Goal: Find specific page/section: Find specific page/section

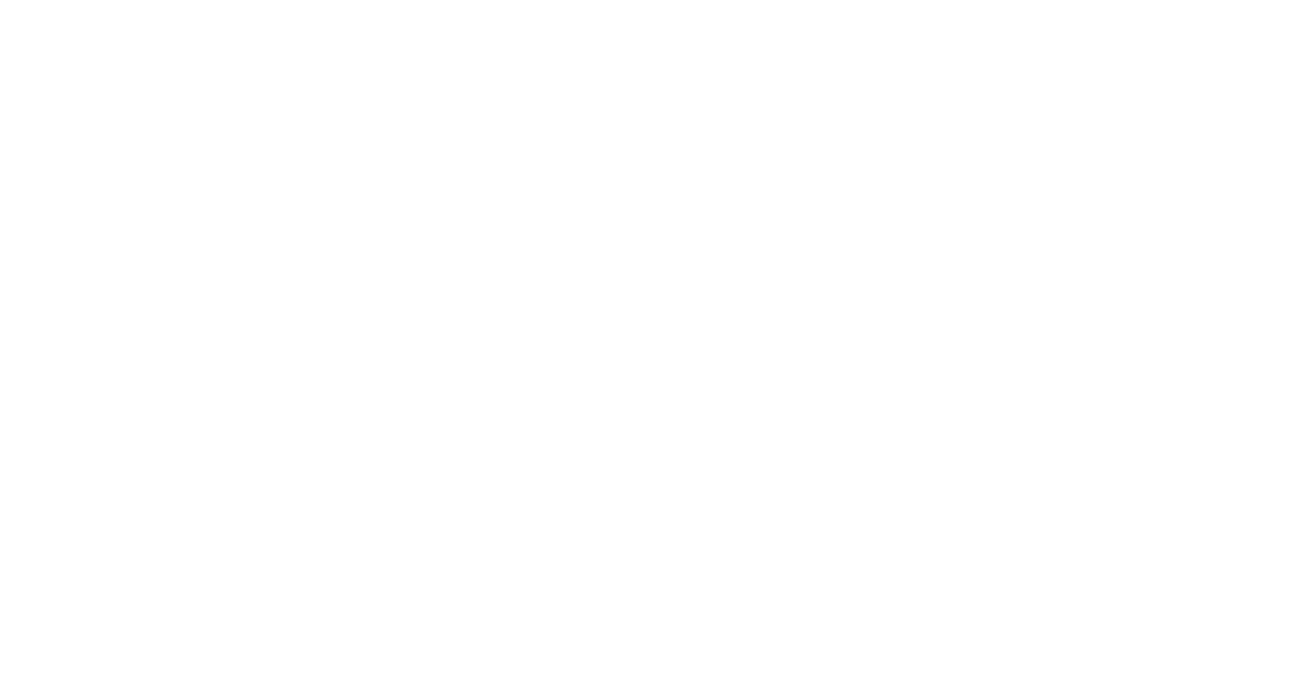
click at [40, 0] on html at bounding box center [650, 0] width 1300 height 0
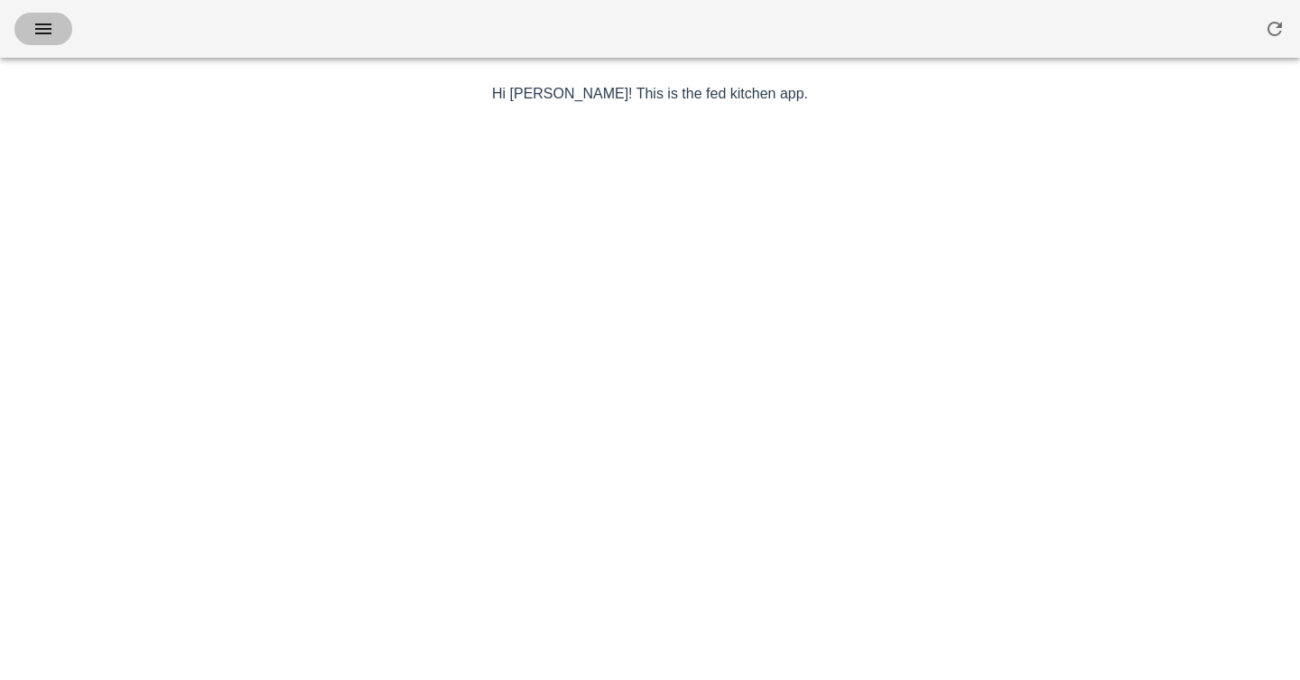
click at [44, 37] on icon "button" at bounding box center [44, 29] width 22 height 22
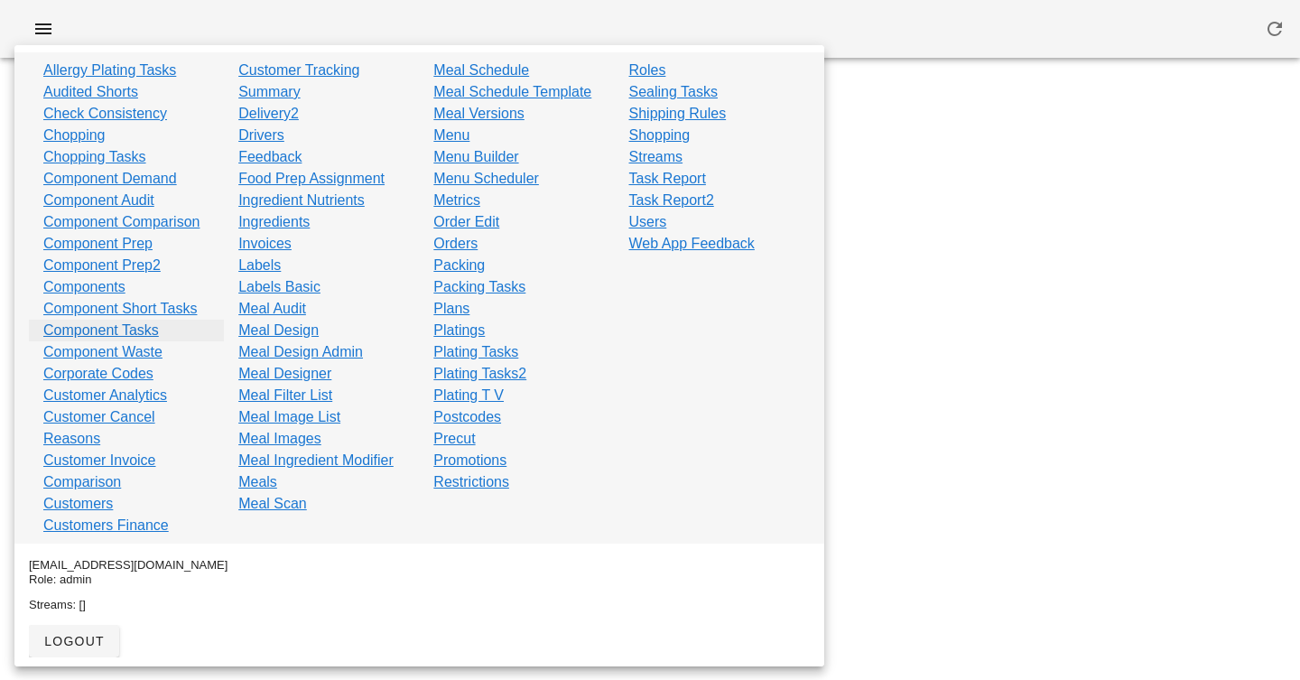
click at [105, 326] on link "Component Tasks" at bounding box center [101, 331] width 116 height 22
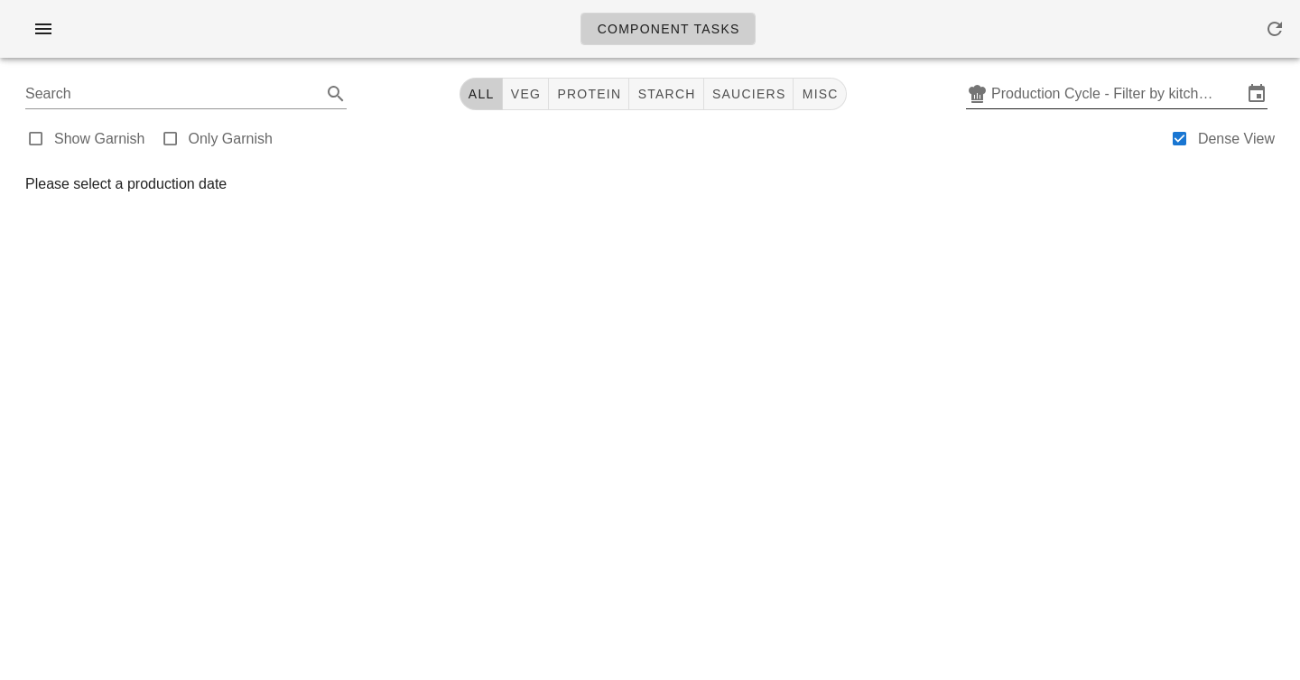
click at [1128, 90] on input "Production Cycle - Filter by kitchen production schedules" at bounding box center [1116, 93] width 251 height 29
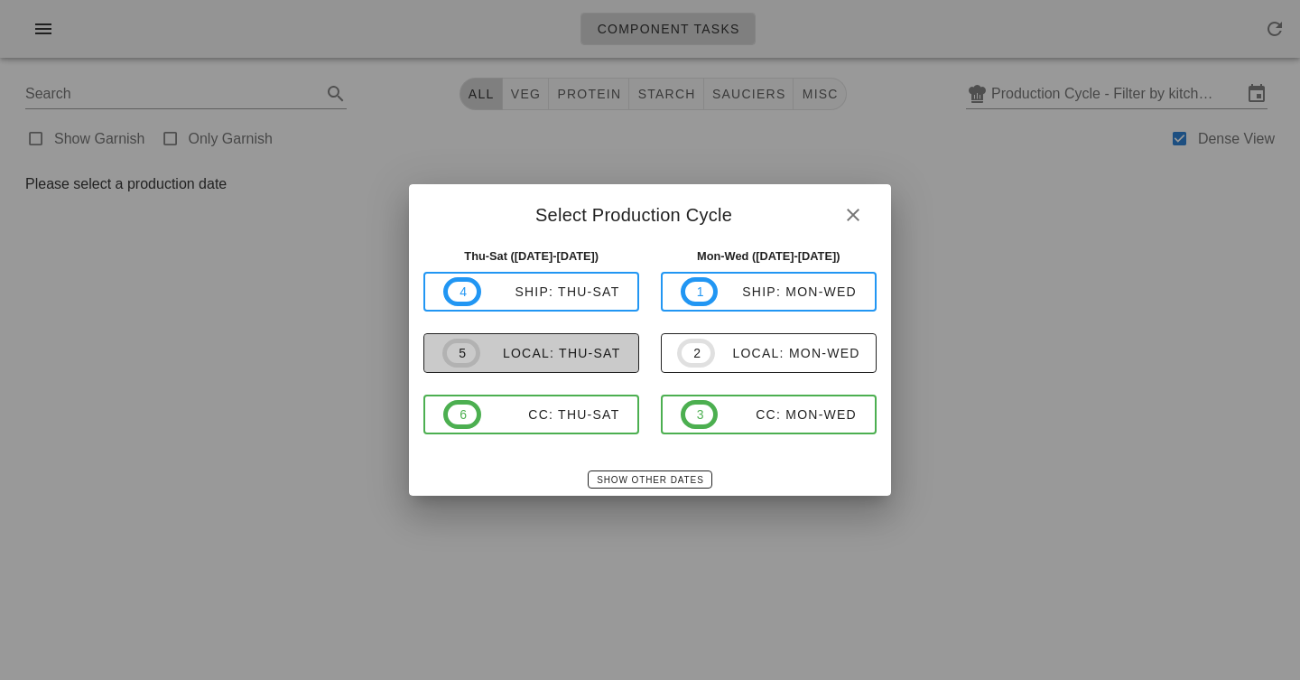
click at [606, 354] on div "local: Thu-Sat" at bounding box center [550, 353] width 141 height 14
type input "local: Thu-Sat (Oct 2-Oct 4)"
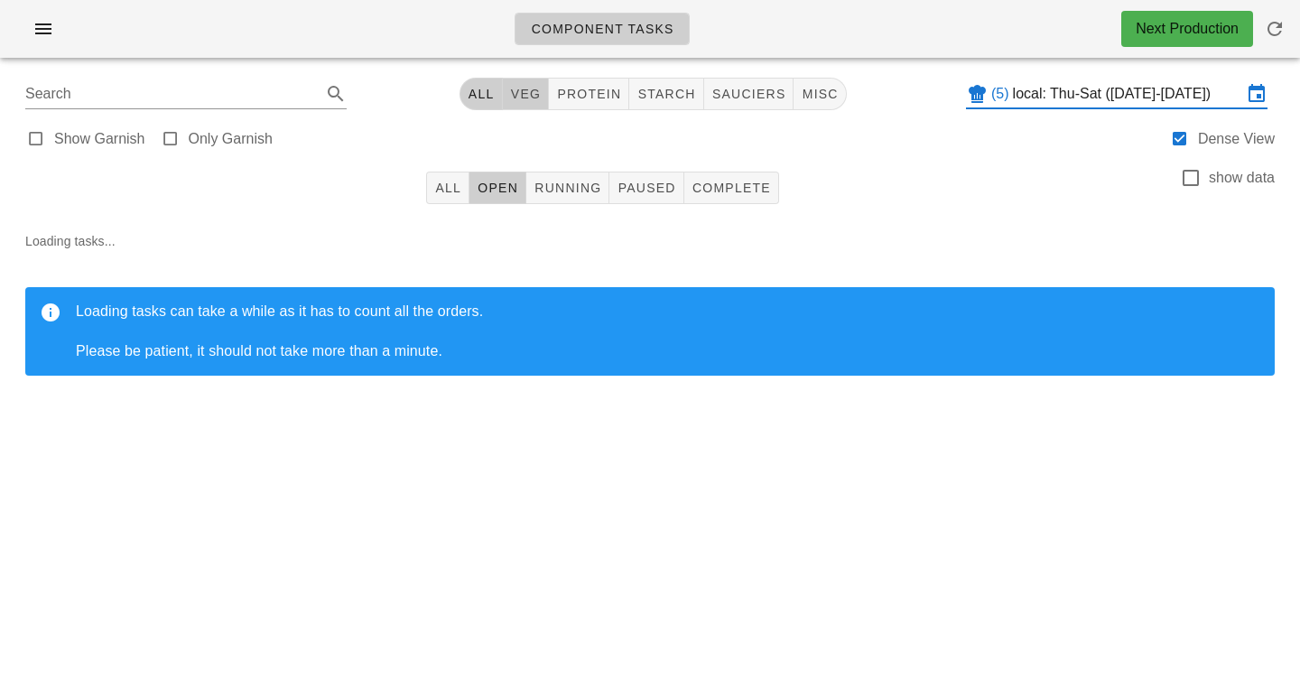
click at [529, 101] on span "veg" at bounding box center [526, 94] width 32 height 14
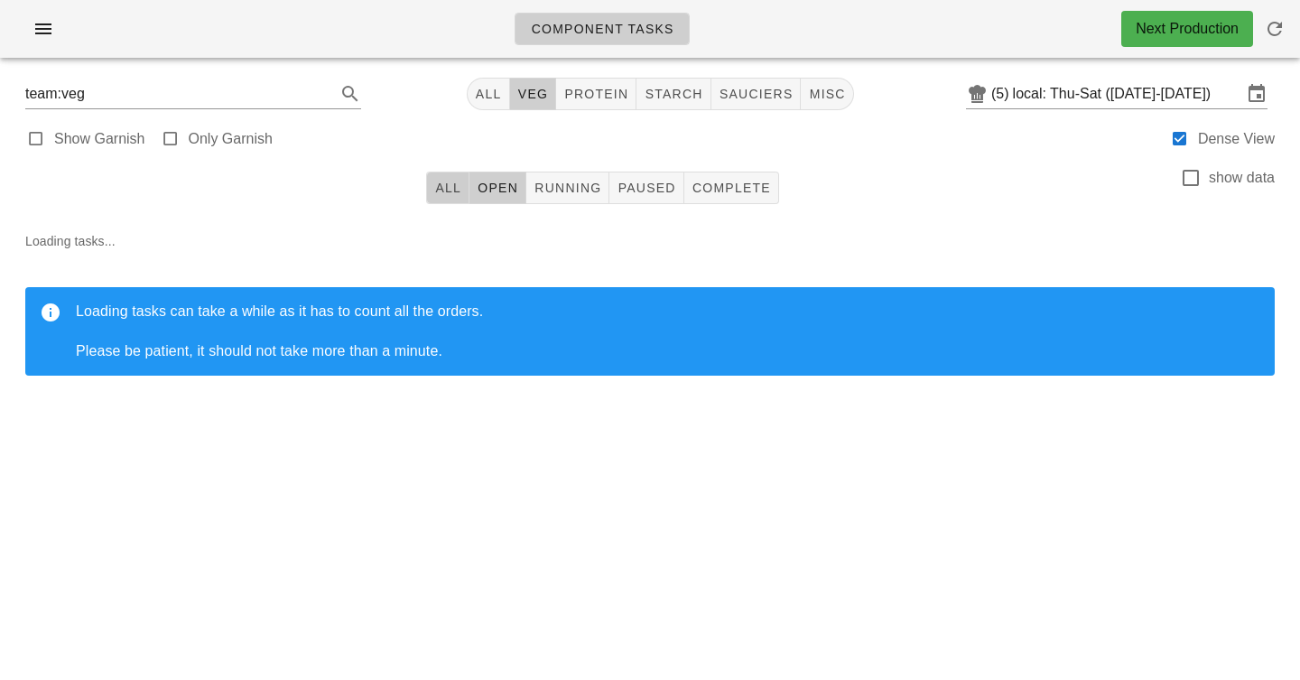
click at [439, 189] on span "All" at bounding box center [447, 188] width 27 height 14
click at [423, 149] on div "Show Garnish Only Garnish Dense View" at bounding box center [650, 137] width 1279 height 43
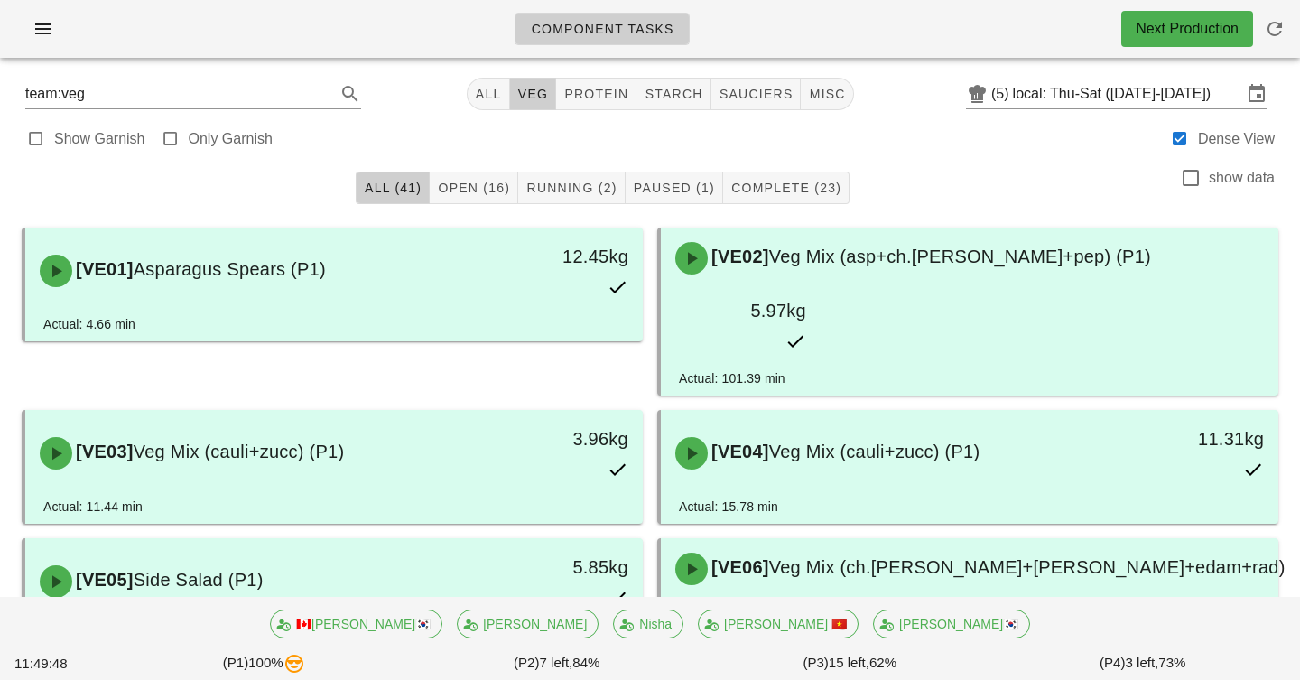
click at [910, 148] on div "Show Garnish Only Garnish Dense View" at bounding box center [650, 137] width 1279 height 43
click at [583, 186] on span "Running (2)" at bounding box center [570, 188] width 91 height 14
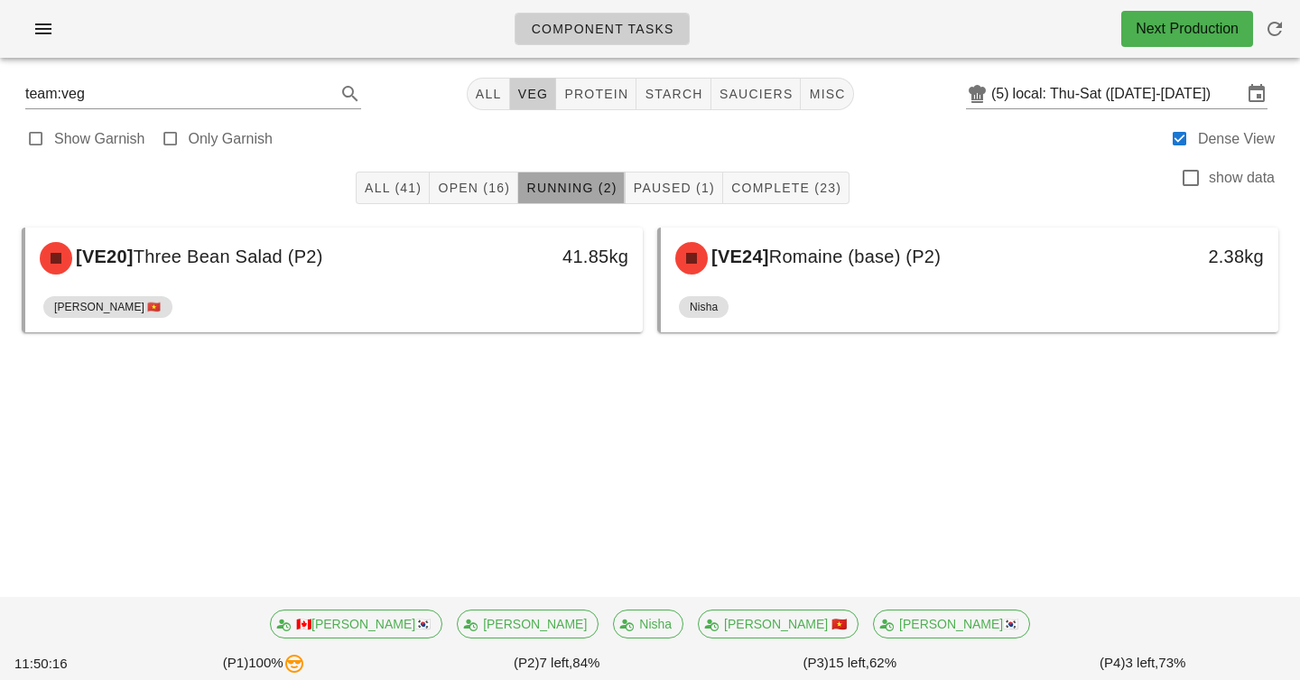
click at [525, 190] on button "Running (2)" at bounding box center [571, 188] width 107 height 33
click at [455, 172] on button "Open (16)" at bounding box center [474, 188] width 88 height 33
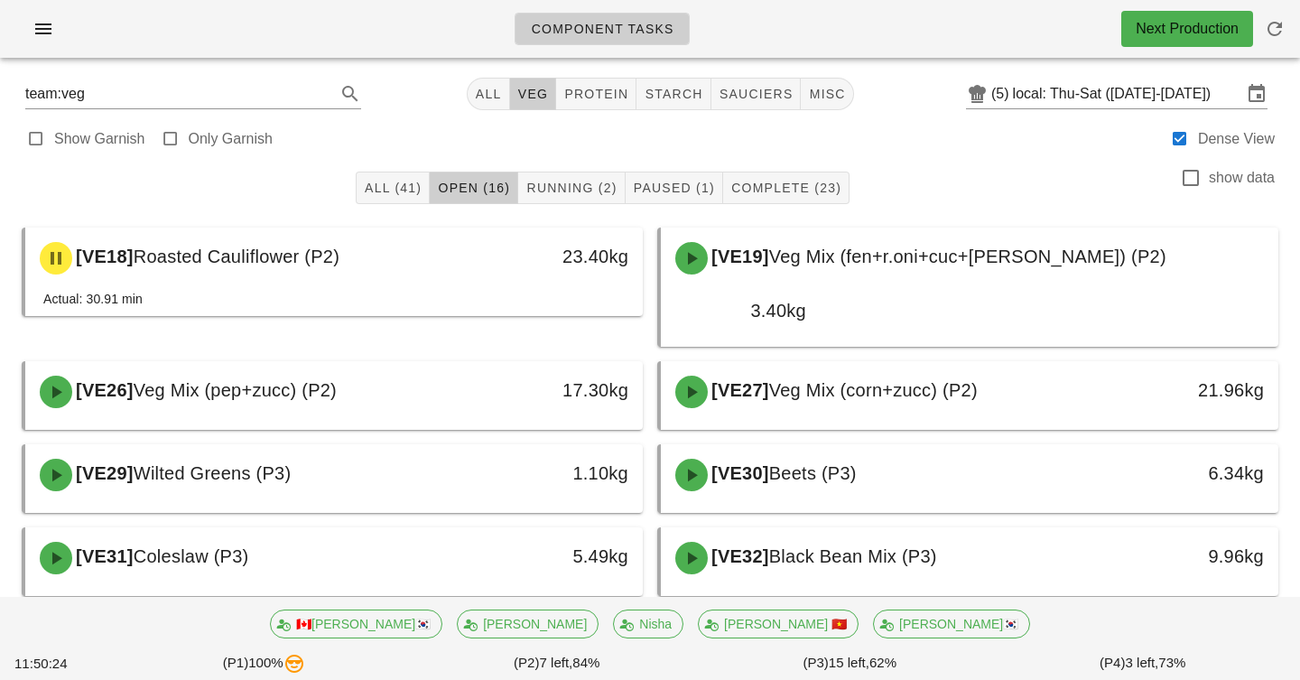
click at [810, 144] on div "Show Garnish Only Garnish Dense View" at bounding box center [650, 137] width 1279 height 43
click at [378, 42] on div "Component Tasks Next Production" at bounding box center [650, 29] width 1300 height 58
click at [668, 94] on span "starch" at bounding box center [673, 94] width 59 height 14
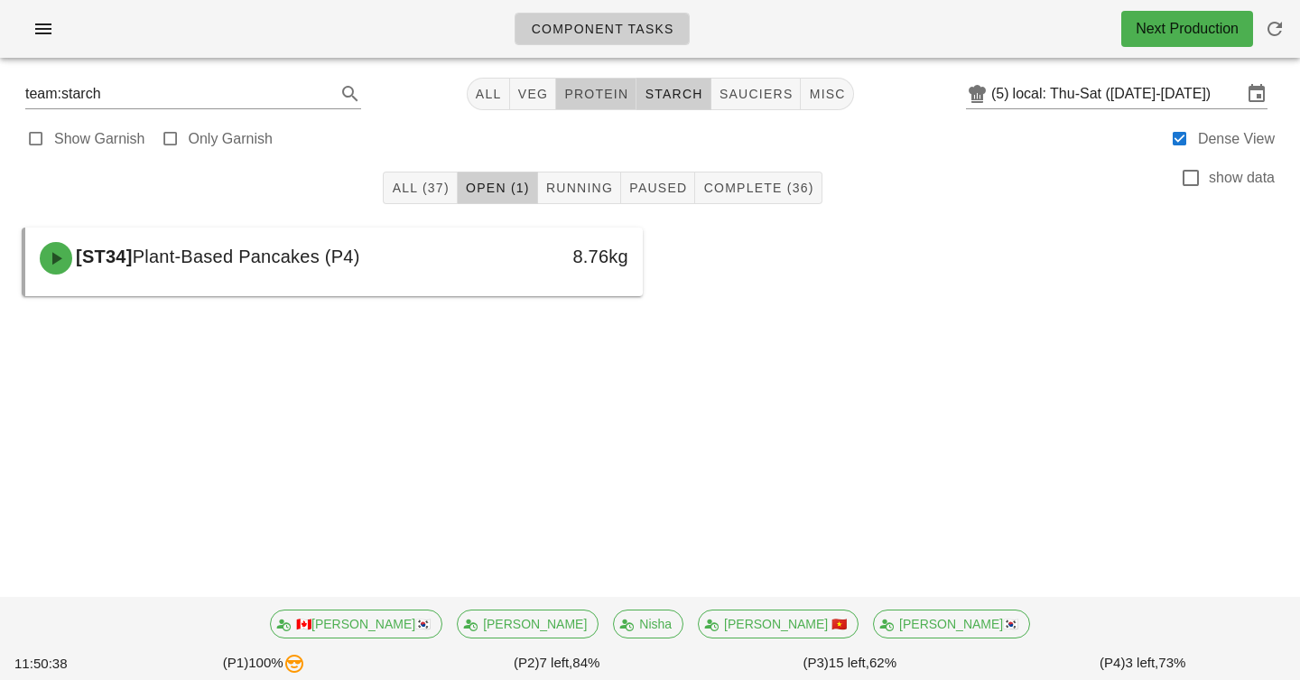
click at [616, 93] on span "protein" at bounding box center [595, 94] width 65 height 14
type input "team:protein"
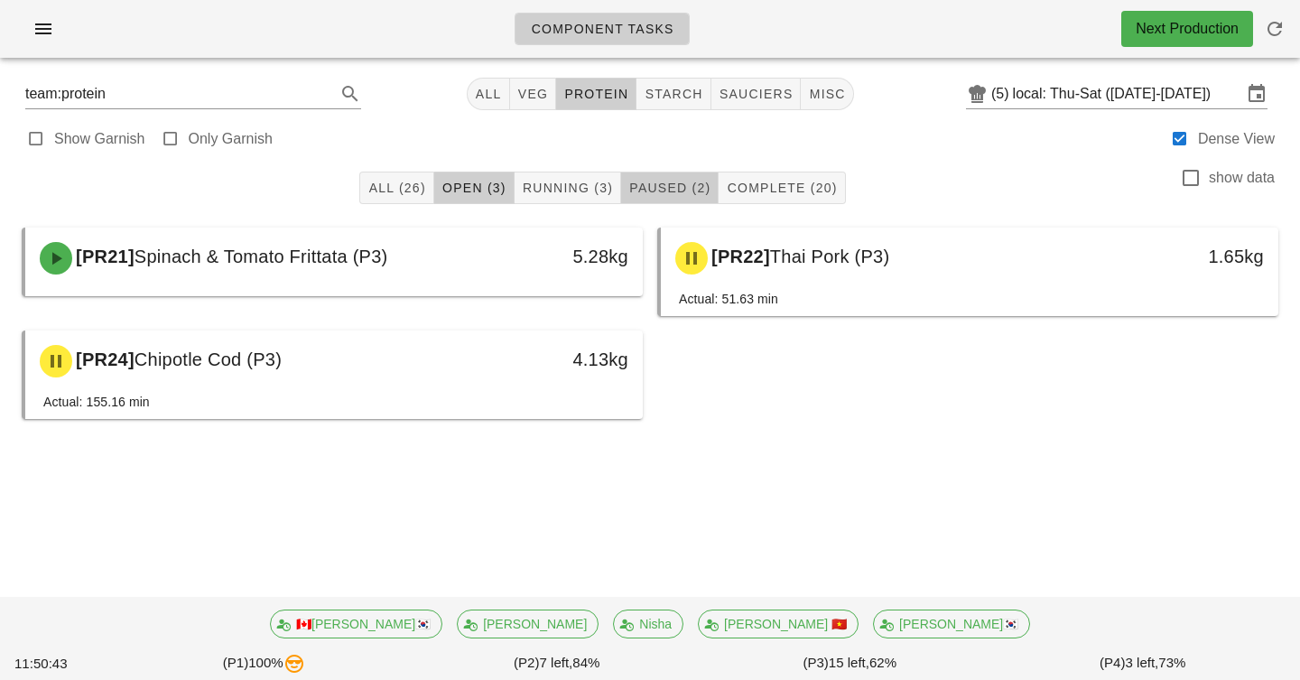
click at [648, 198] on button "Paused (2)" at bounding box center [670, 188] width 98 height 33
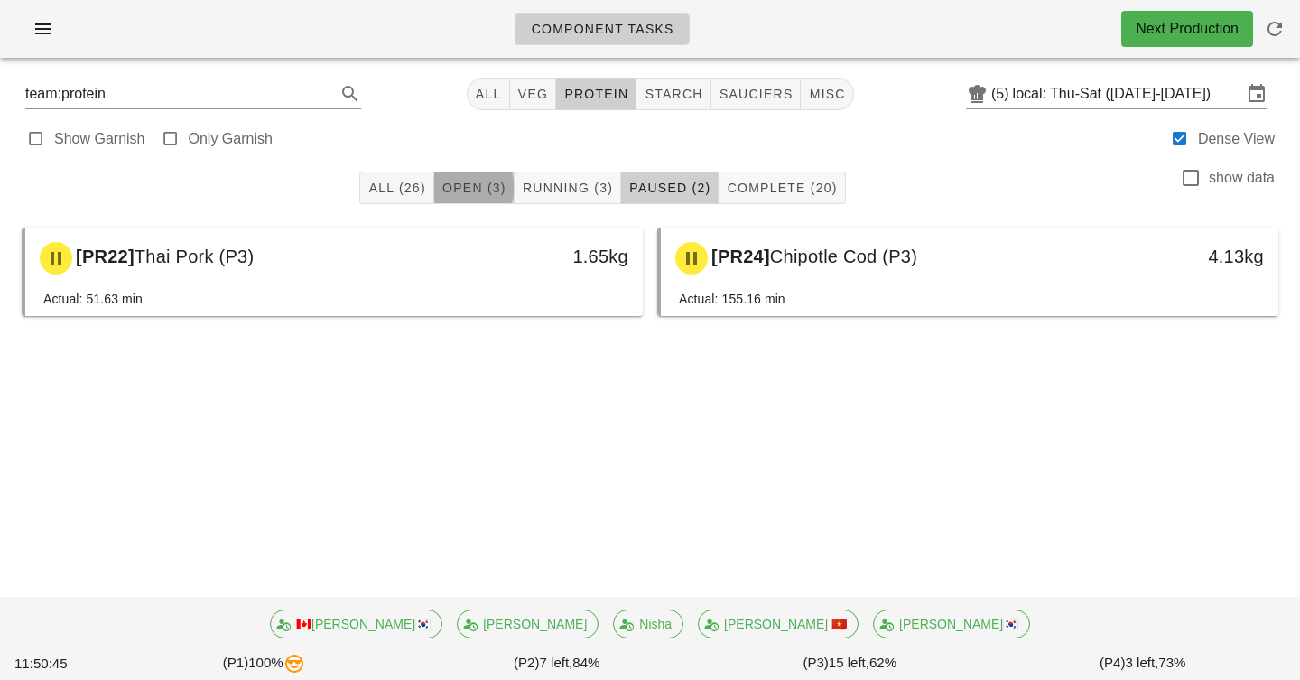
click at [467, 188] on span "Open (3)" at bounding box center [474, 188] width 65 height 14
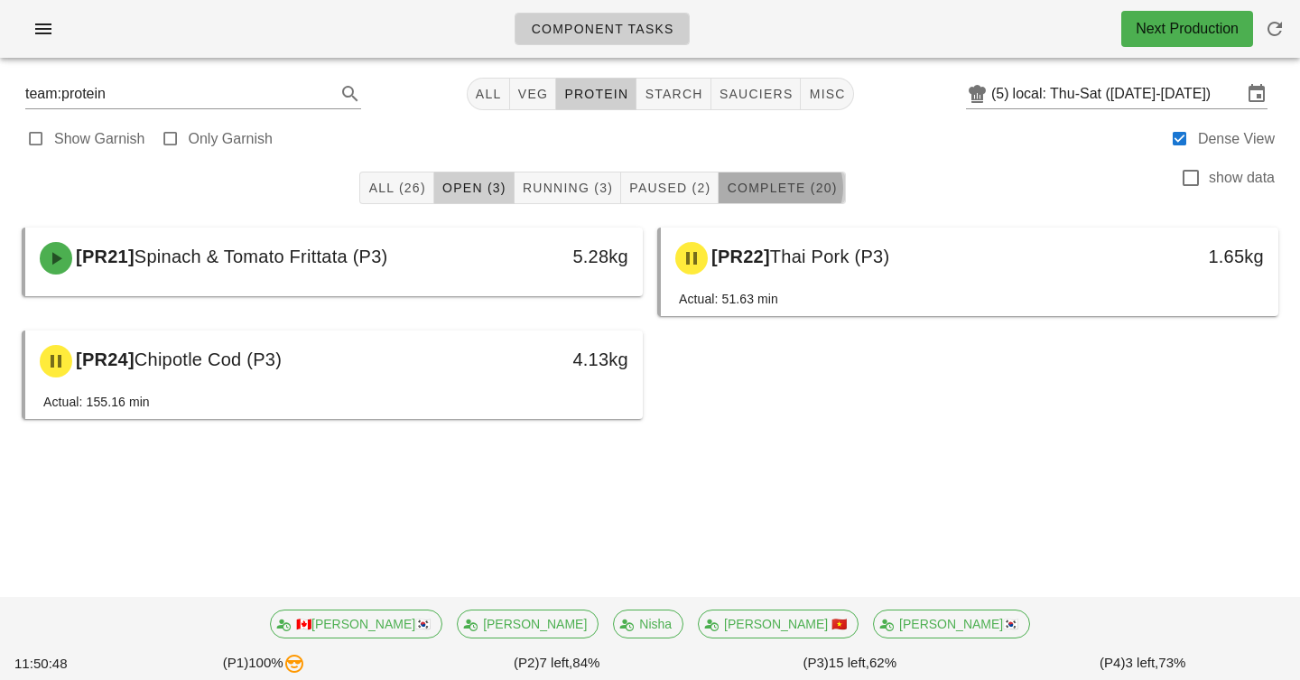
click at [741, 191] on span "Complete (20)" at bounding box center [781, 188] width 111 height 14
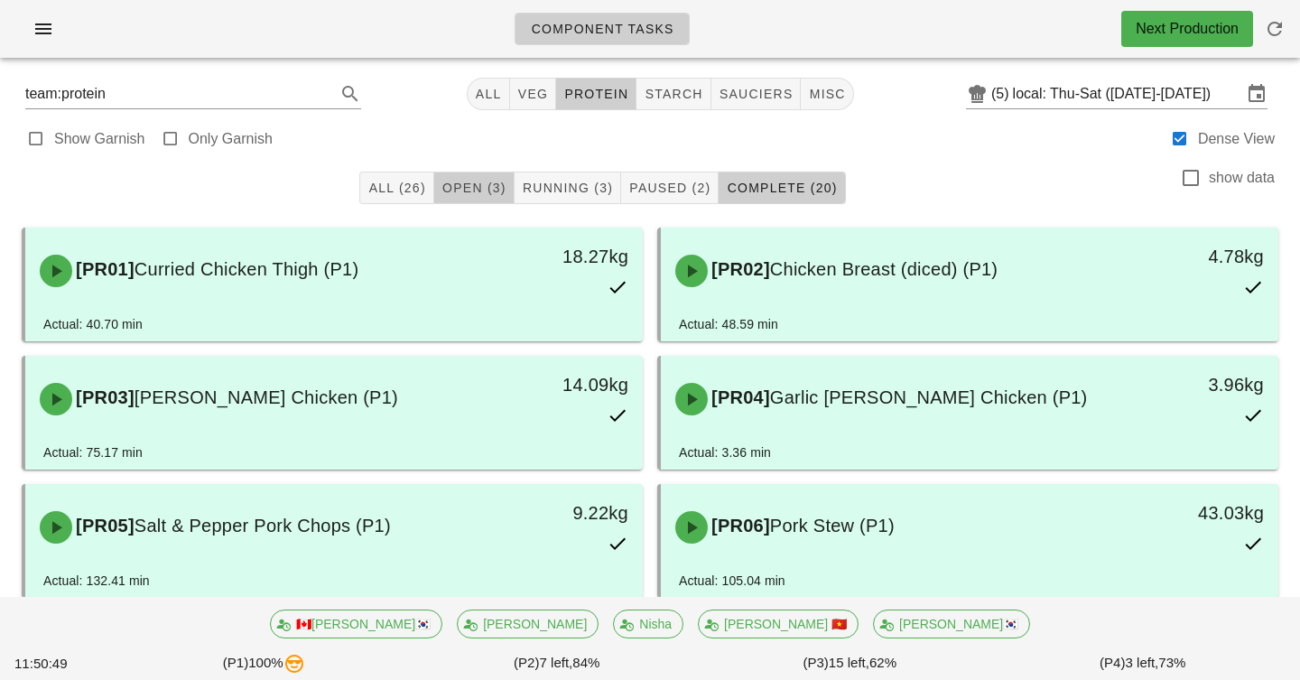
click at [485, 189] on span "Open (3)" at bounding box center [474, 188] width 65 height 14
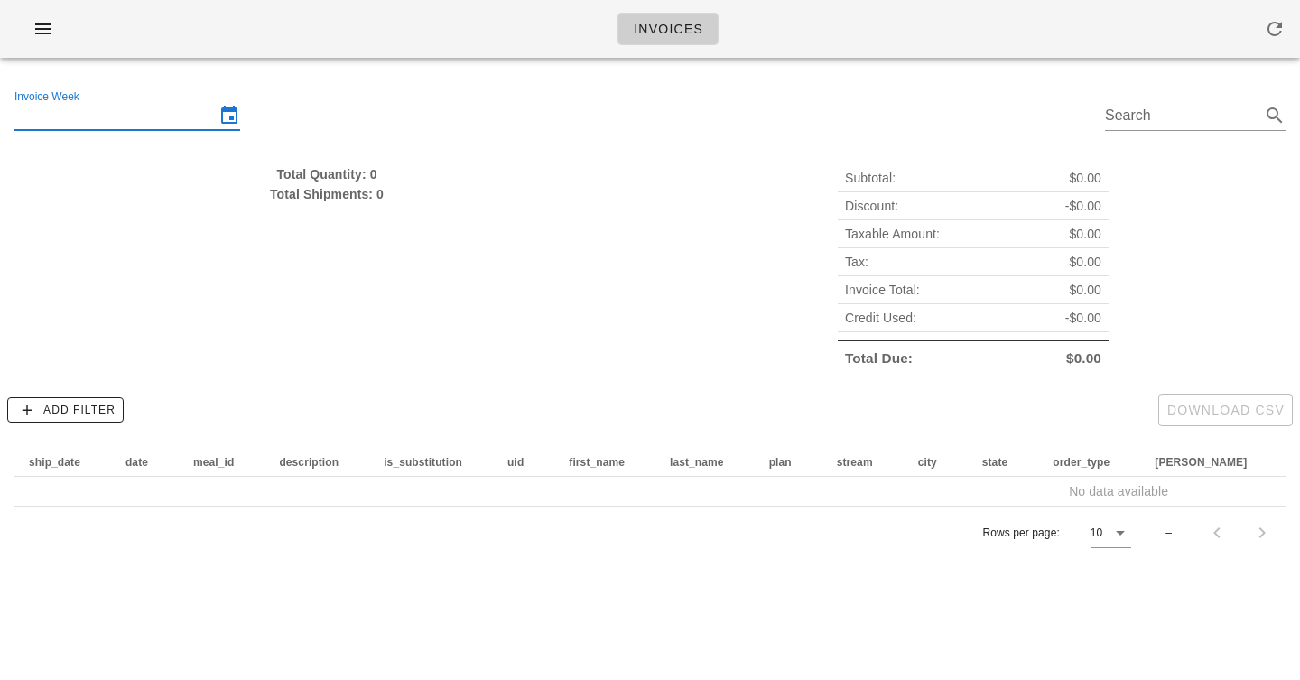
click at [126, 114] on input "Invoice Week" at bounding box center [114, 115] width 200 height 29
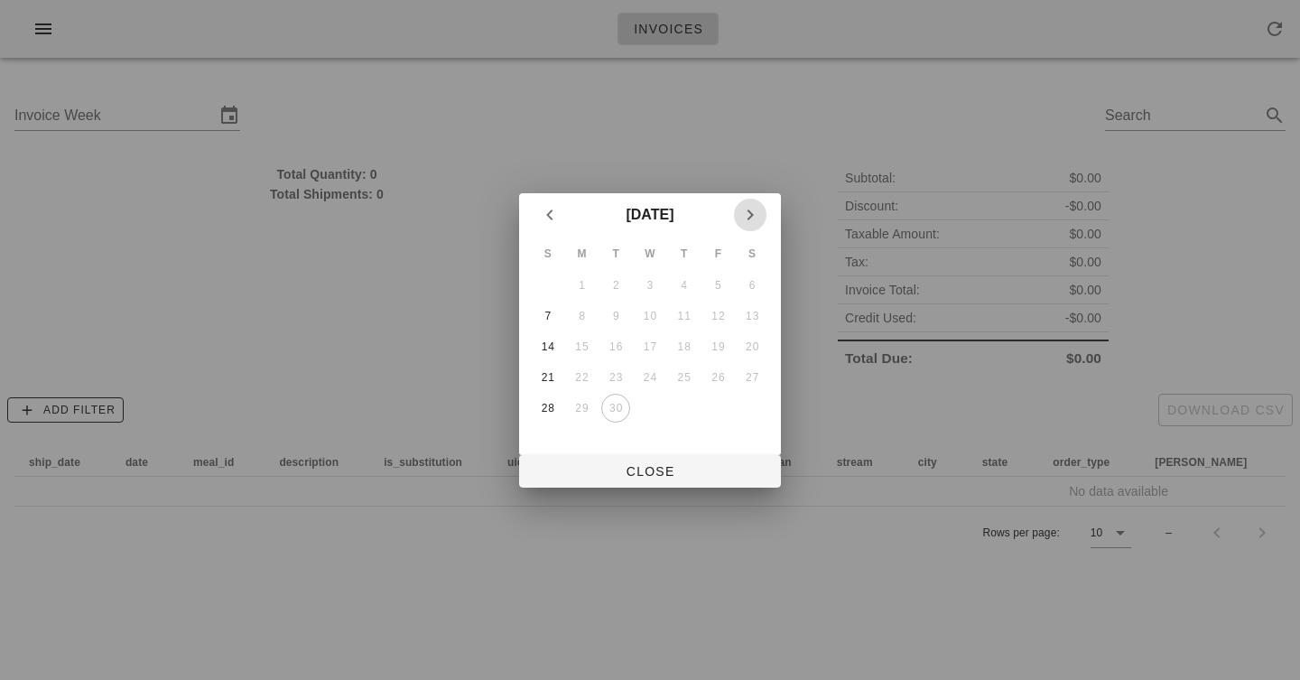
click at [757, 219] on icon "Next month" at bounding box center [750, 215] width 22 height 22
click at [554, 316] on div "5" at bounding box center [548, 316] width 29 height 13
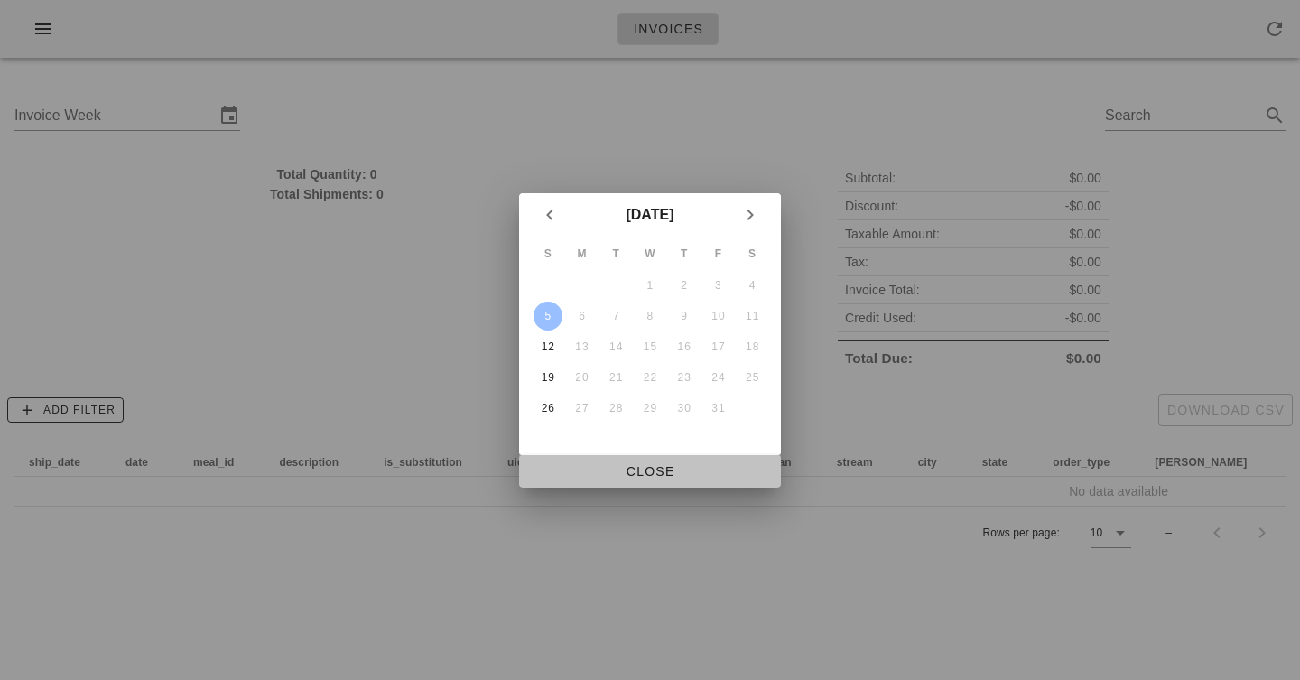
click at [620, 465] on span "Close" at bounding box center [650, 471] width 233 height 14
type input "[DATE]"
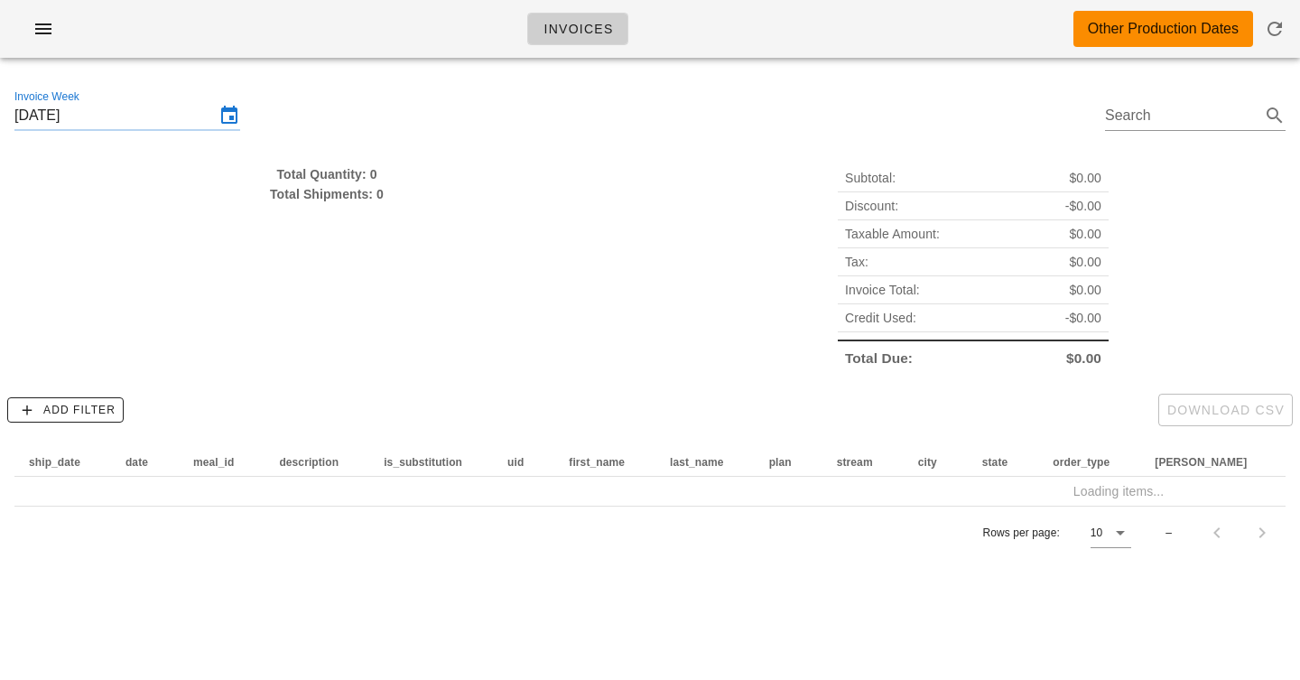
click at [833, 36] on div "Invoices Other Production Dates" at bounding box center [650, 29] width 1300 height 58
